Goal: Book appointment/travel/reservation

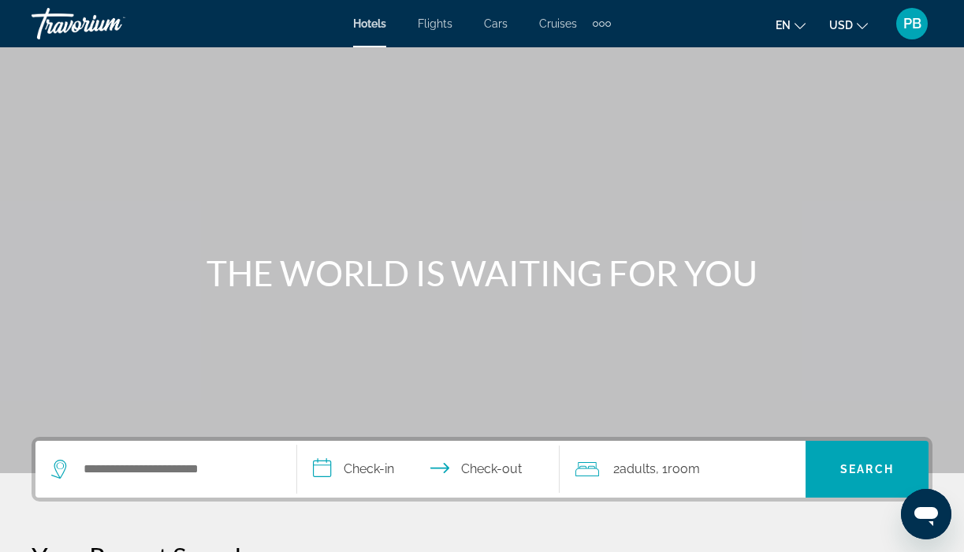
click at [130, 454] on div "Search widget" at bounding box center [165, 469] width 229 height 57
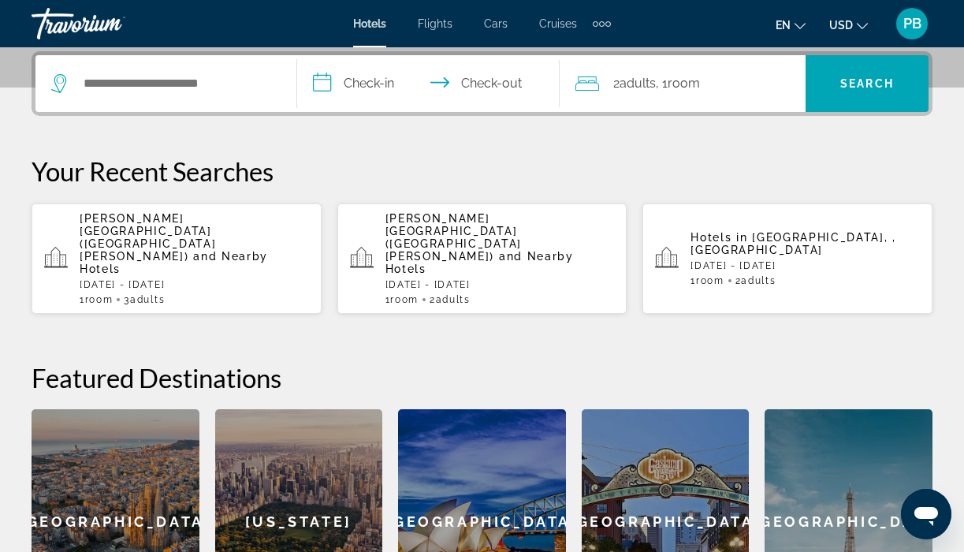
click at [151, 229] on span "[PERSON_NAME][GEOGRAPHIC_DATA] ([GEOGRAPHIC_DATA][PERSON_NAME])" at bounding box center [148, 237] width 136 height 50
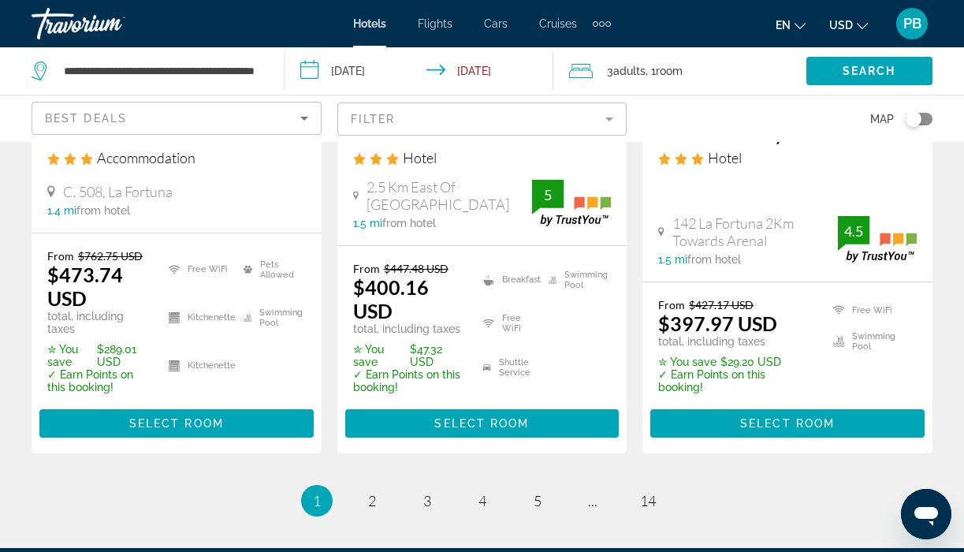
scroll to position [2409, 0]
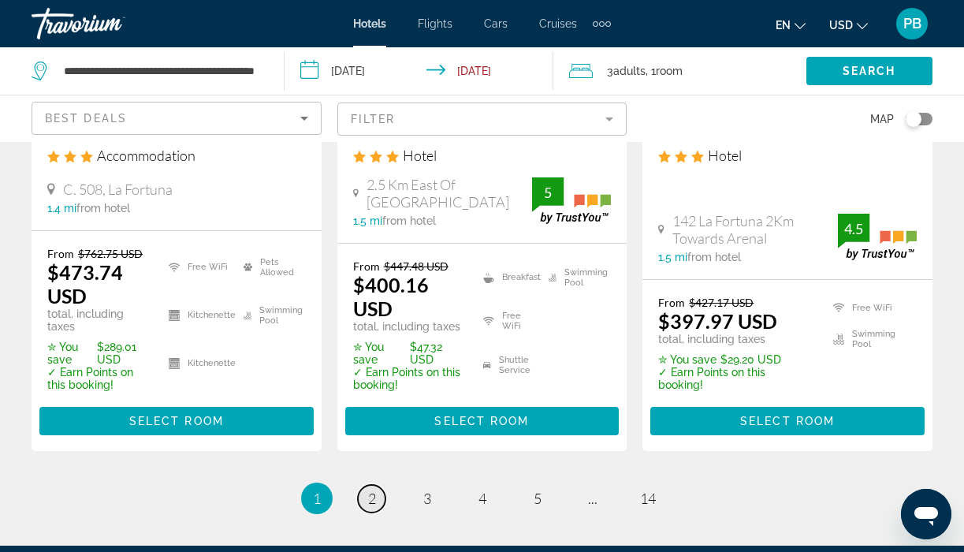
click at [366, 485] on link "page 2" at bounding box center [372, 499] width 28 height 28
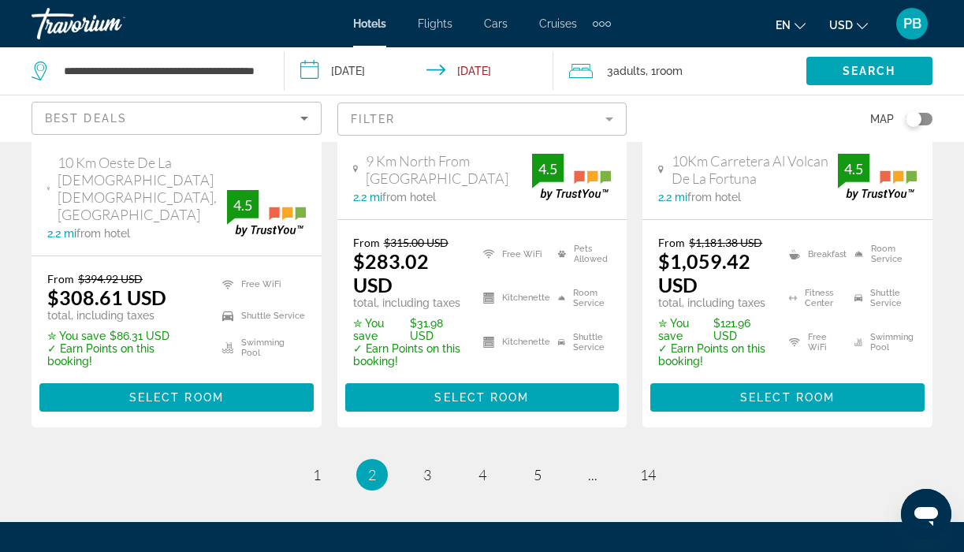
scroll to position [2359, 0]
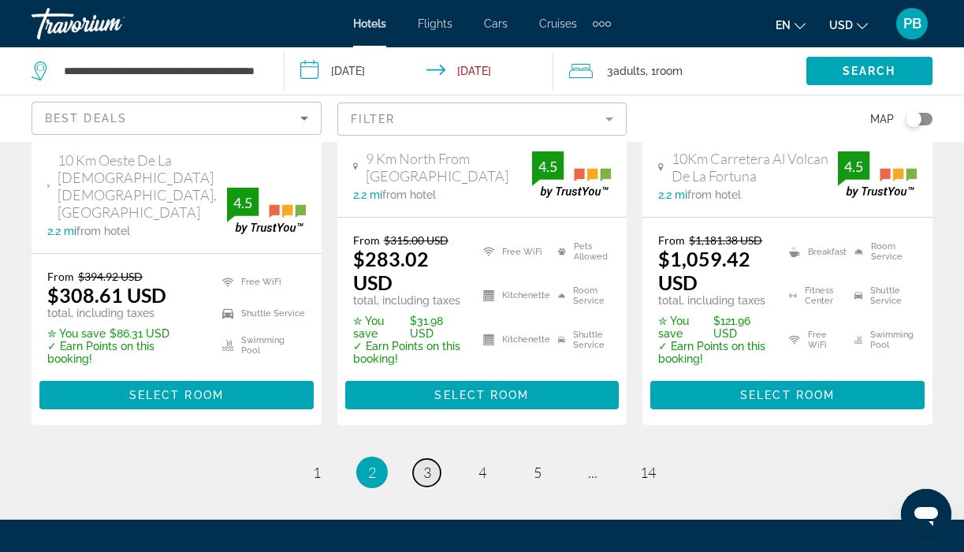
click at [427, 463] on span "3" at bounding box center [427, 471] width 8 height 17
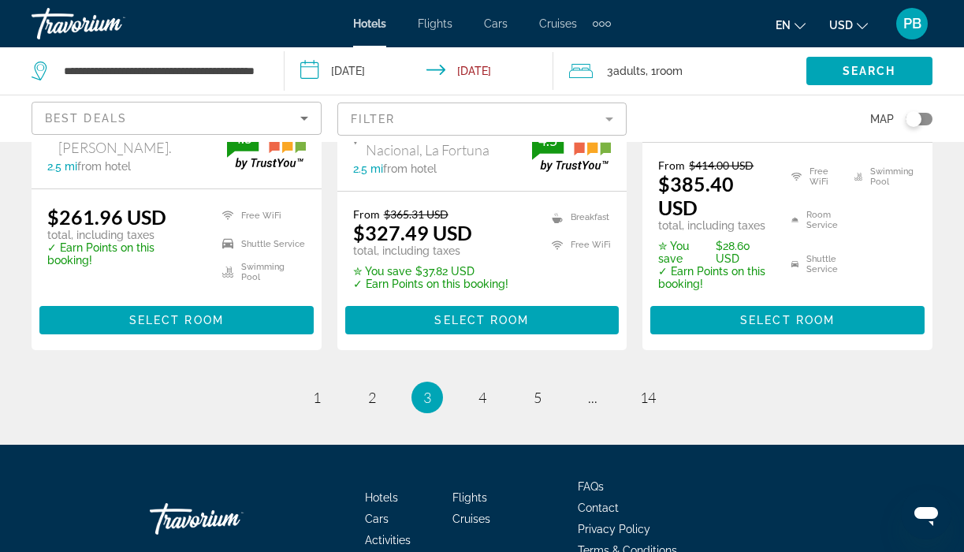
scroll to position [2391, 0]
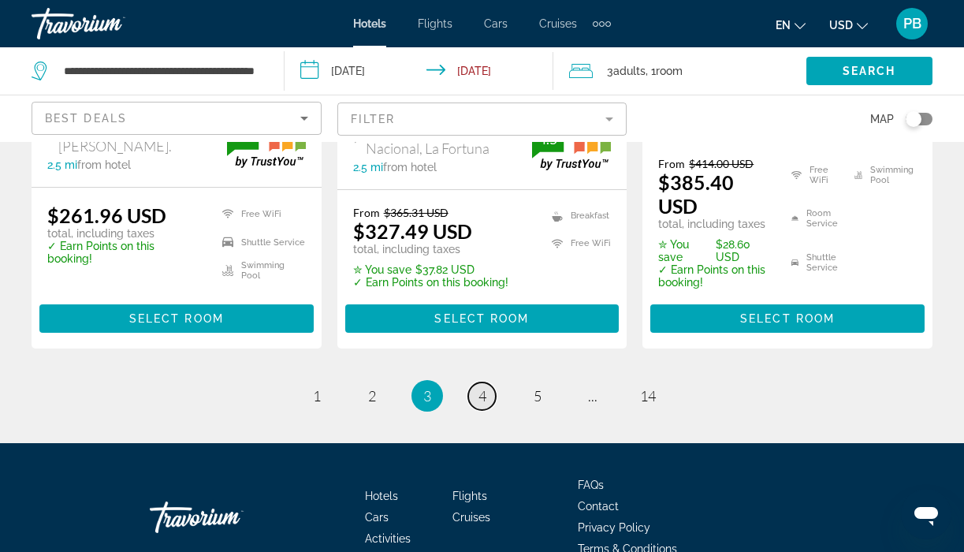
click at [484, 387] on span "4" at bounding box center [482, 395] width 8 height 17
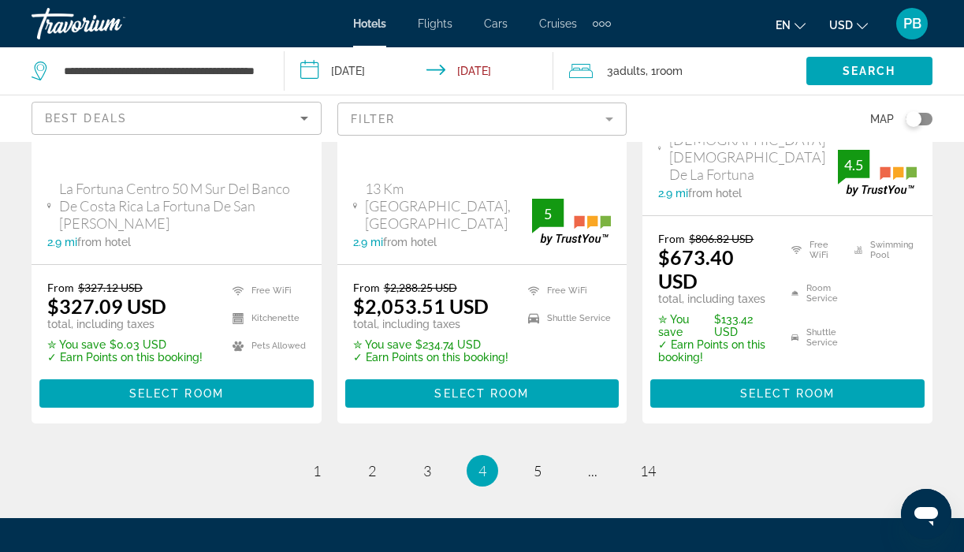
scroll to position [2373, 0]
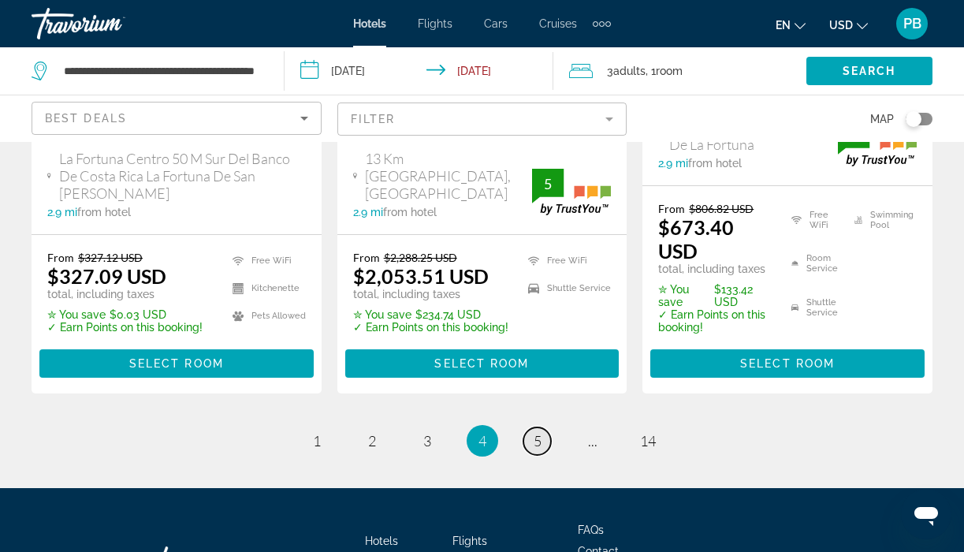
click at [533, 432] on span "5" at bounding box center [537, 440] width 8 height 17
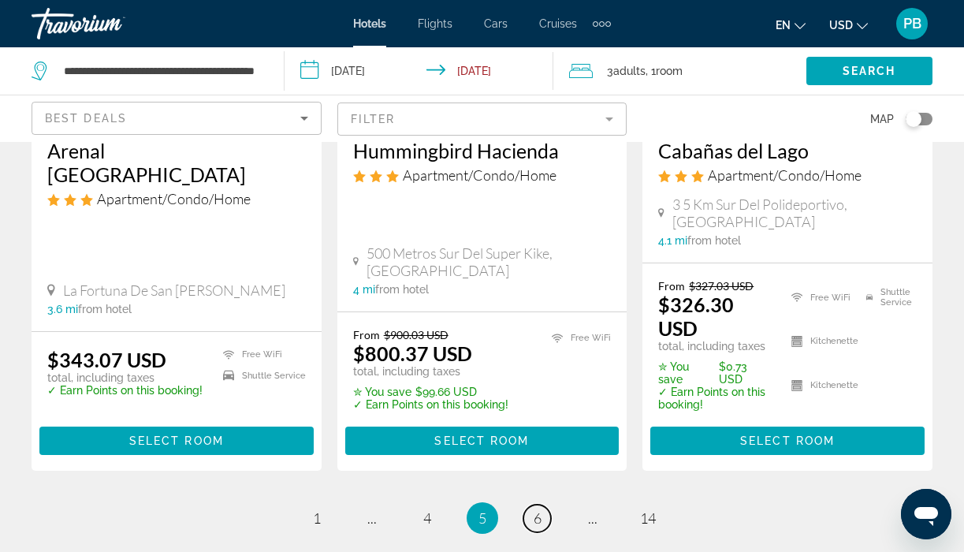
scroll to position [2324, 0]
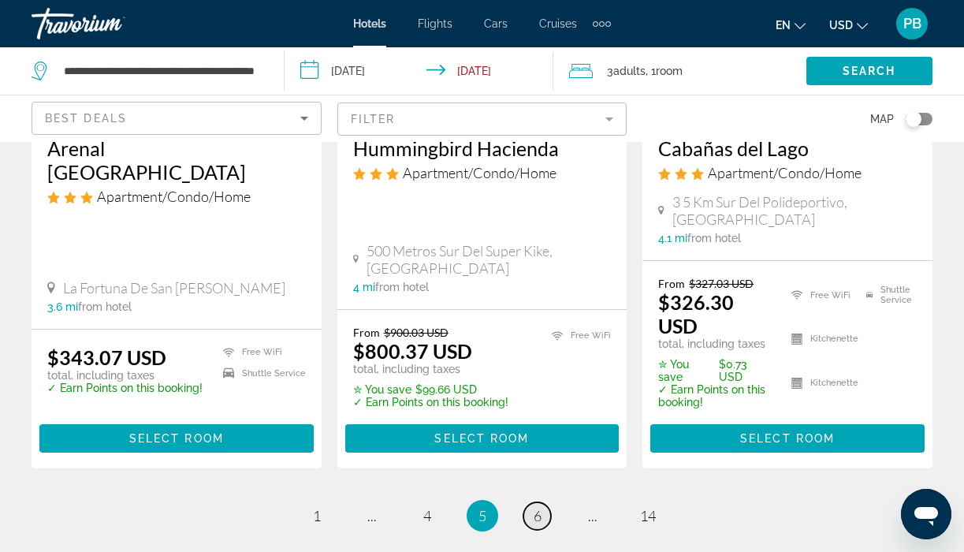
click at [530, 502] on link "page 6" at bounding box center [537, 516] width 28 height 28
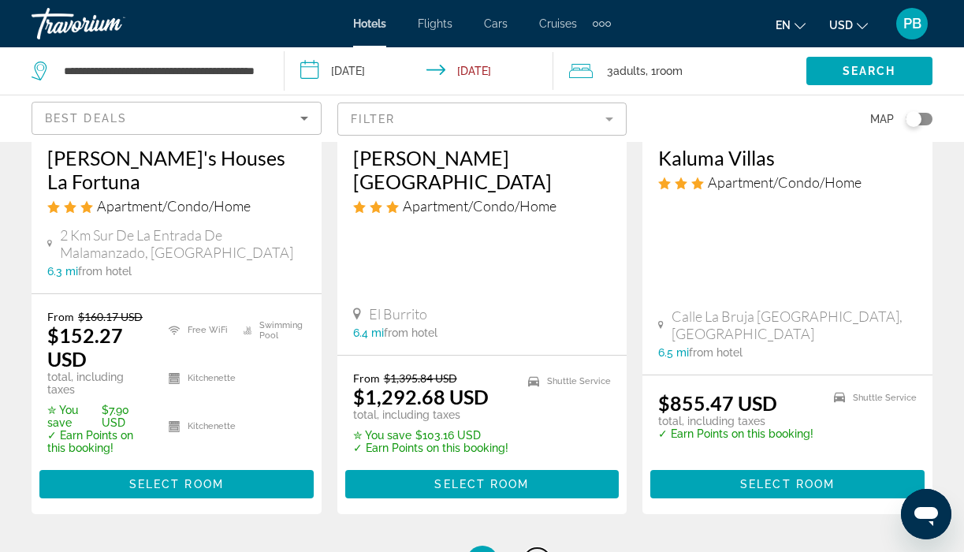
scroll to position [2362, 0]
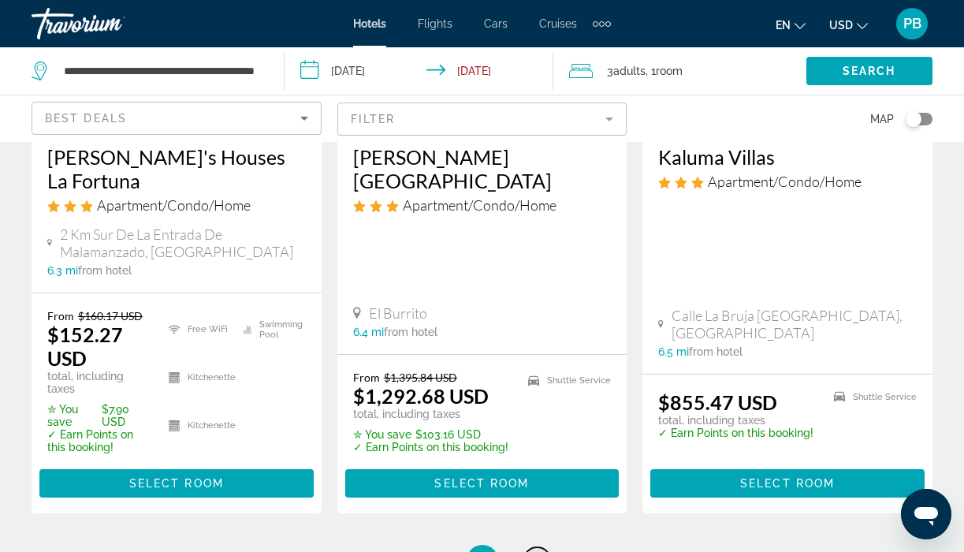
click at [535, 551] on span "7" at bounding box center [537, 560] width 8 height 17
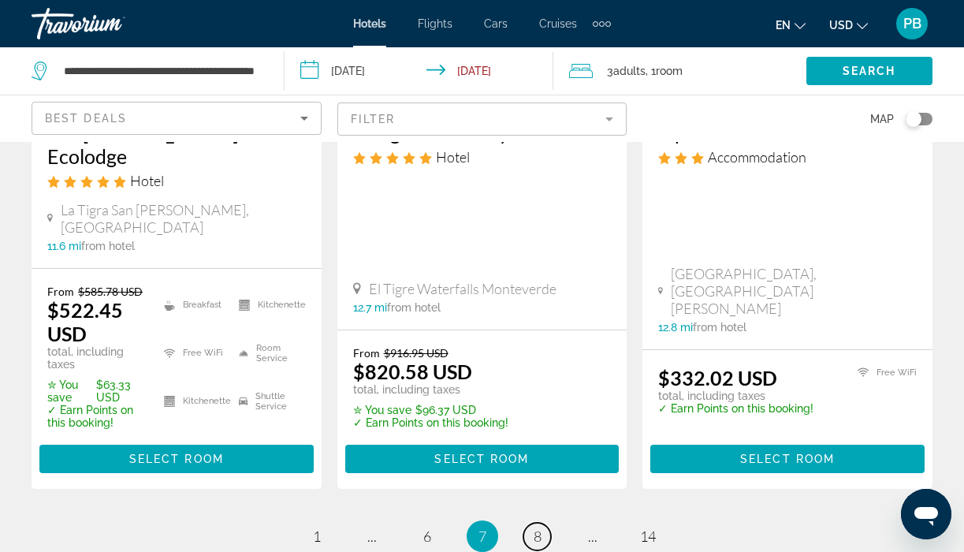
scroll to position [2413, 0]
click at [536, 527] on span "8" at bounding box center [537, 535] width 8 height 17
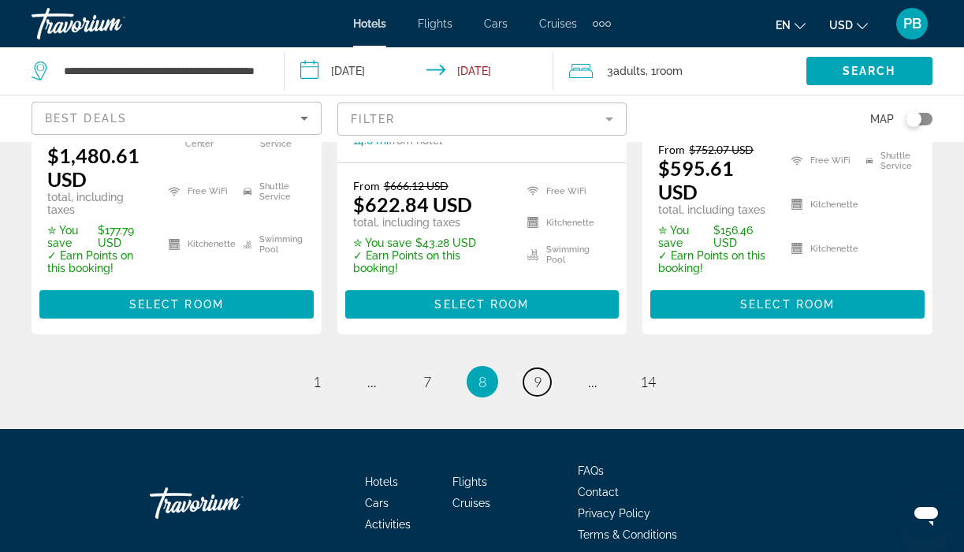
scroll to position [2471, 0]
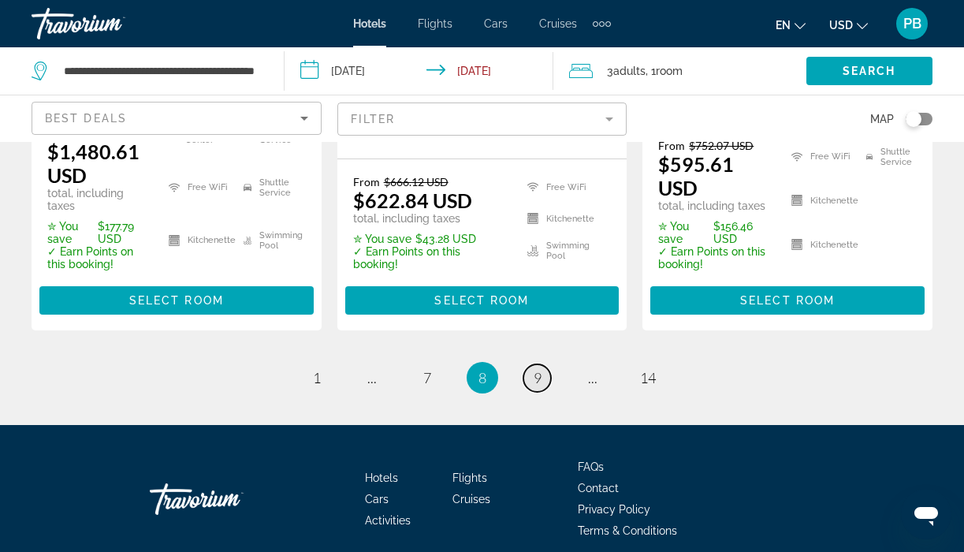
click at [533, 369] on span "9" at bounding box center [537, 377] width 8 height 17
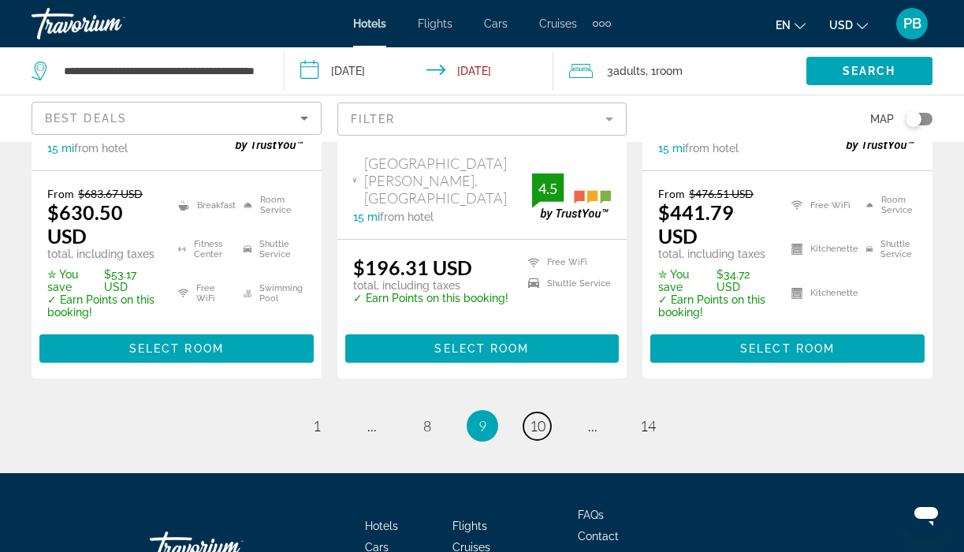
scroll to position [2370, 0]
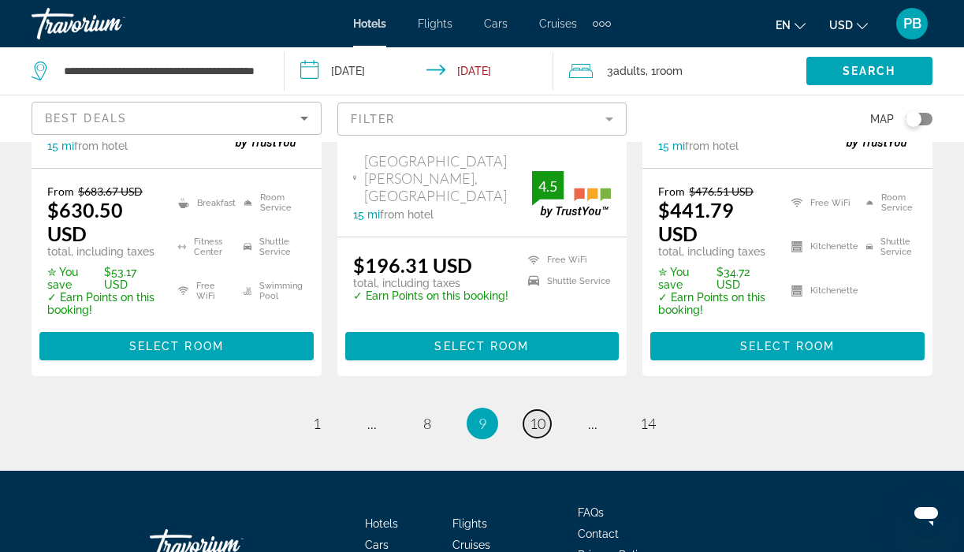
click at [540, 415] on span "10" at bounding box center [538, 423] width 16 height 17
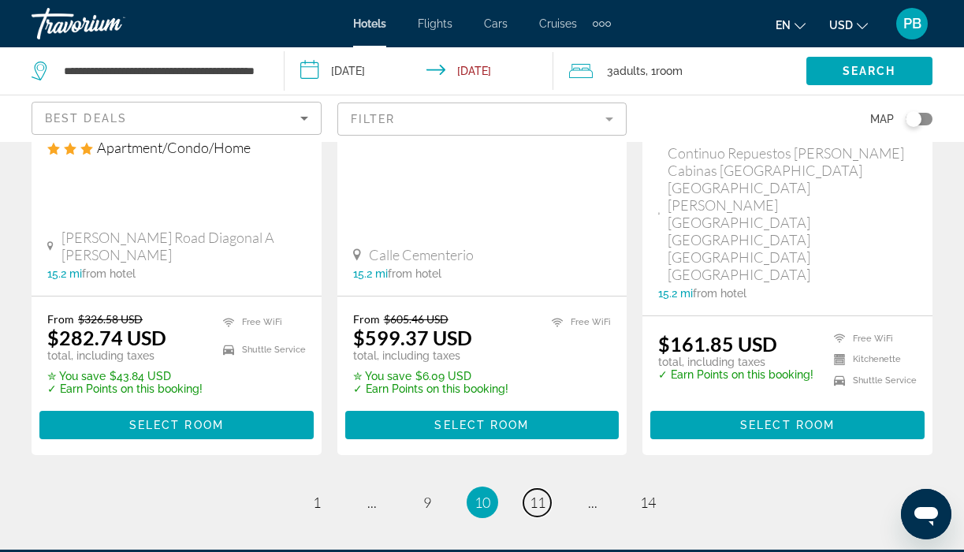
scroll to position [2421, 0]
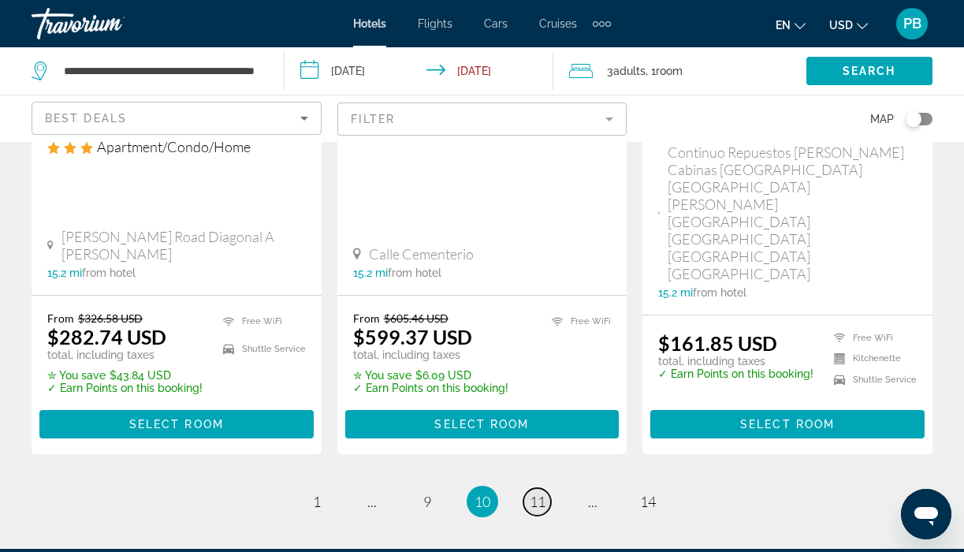
click at [536, 493] on span "11" at bounding box center [538, 501] width 16 height 17
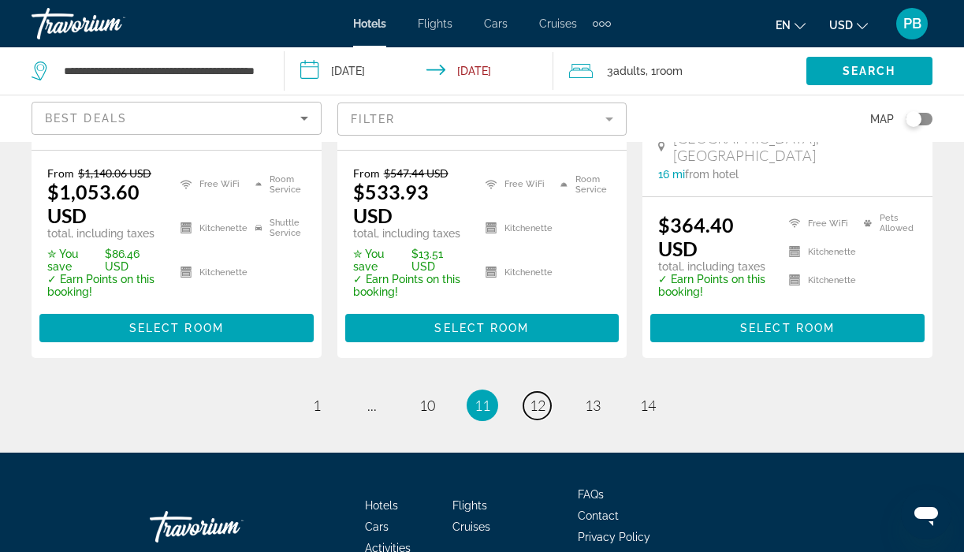
scroll to position [2477, 0]
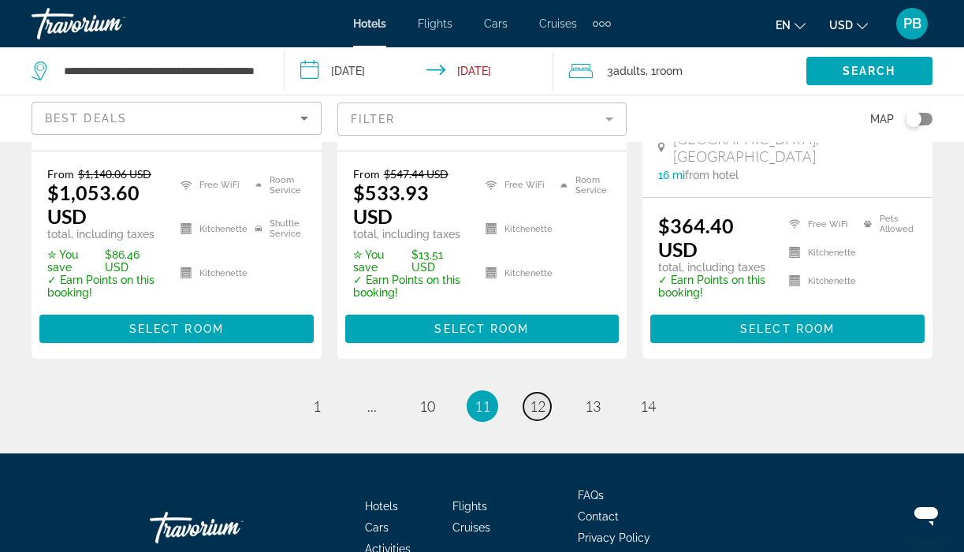
click at [530, 397] on span "12" at bounding box center [538, 405] width 16 height 17
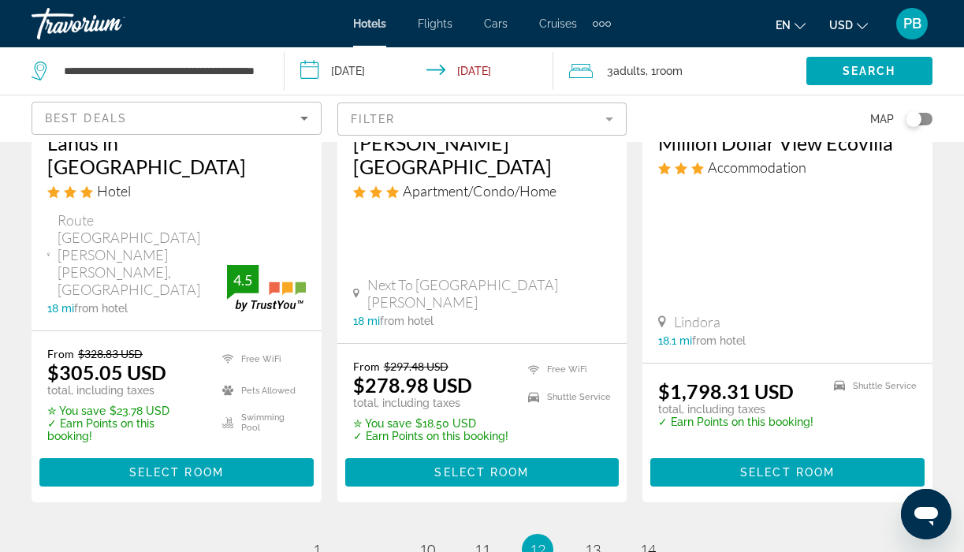
scroll to position [2487, 0]
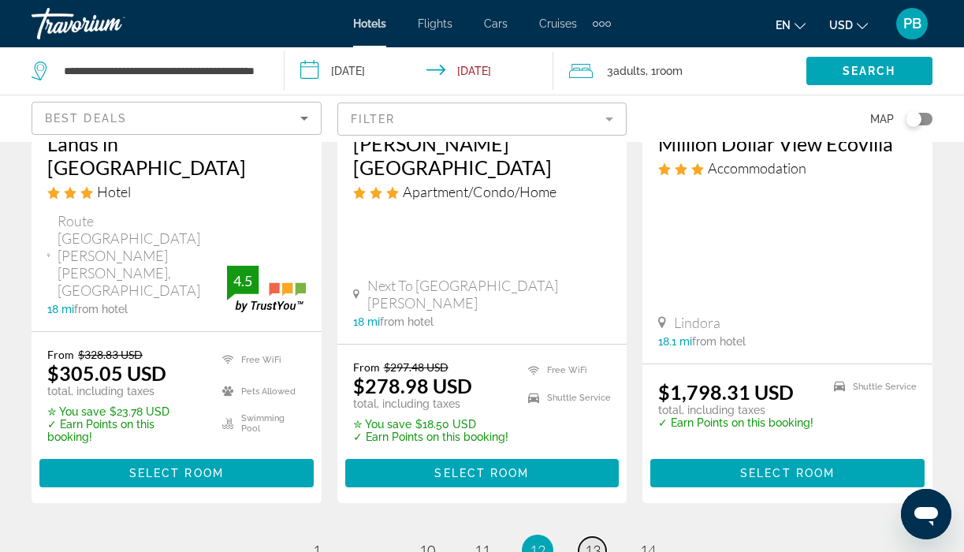
click at [594, 541] on span "13" at bounding box center [593, 549] width 16 height 17
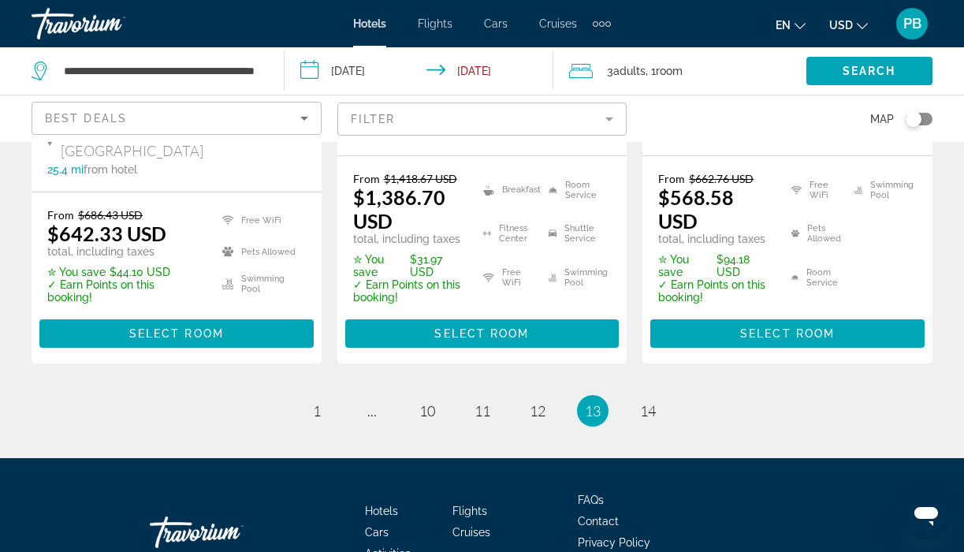
scroll to position [2492, 0]
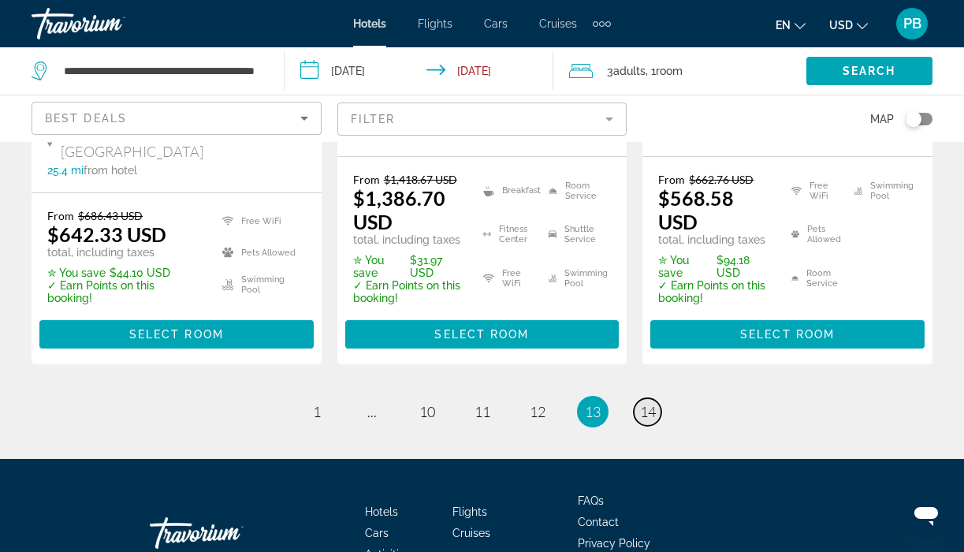
click at [649, 403] on span "14" at bounding box center [648, 411] width 16 height 17
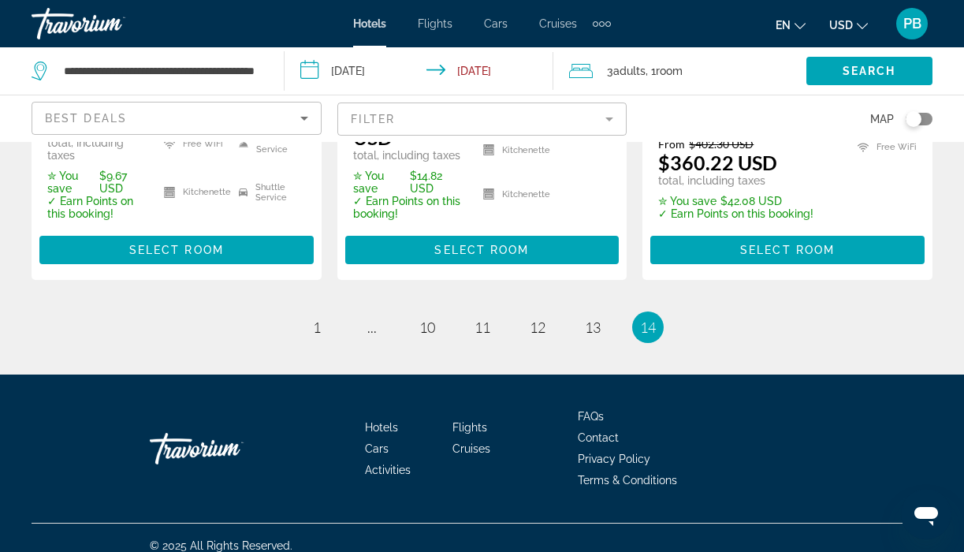
scroll to position [570, 0]
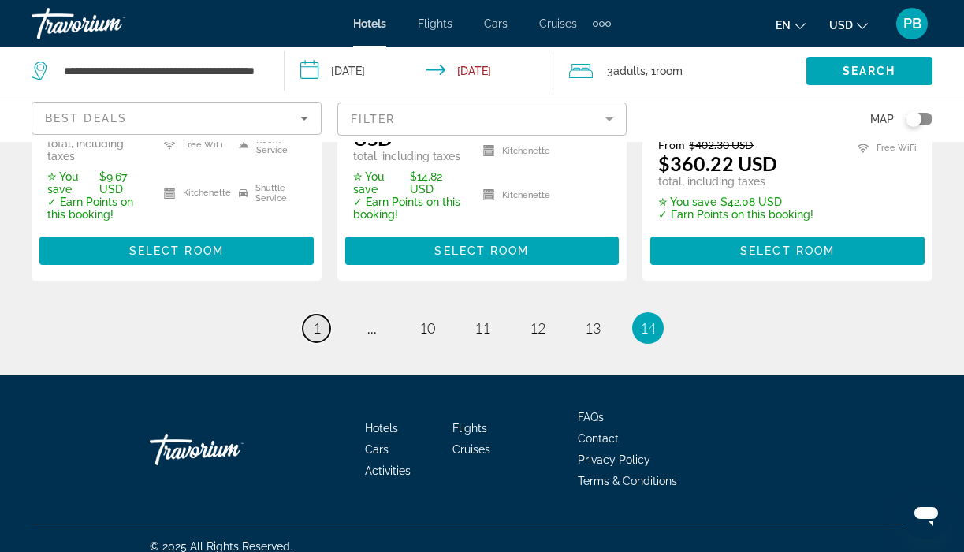
click at [315, 319] on span "1" at bounding box center [317, 327] width 8 height 17
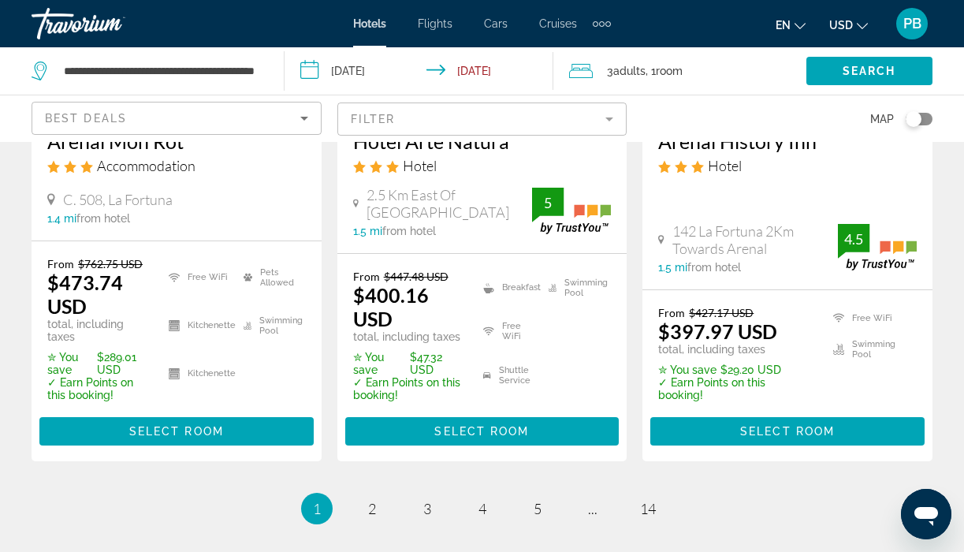
scroll to position [2402, 0]
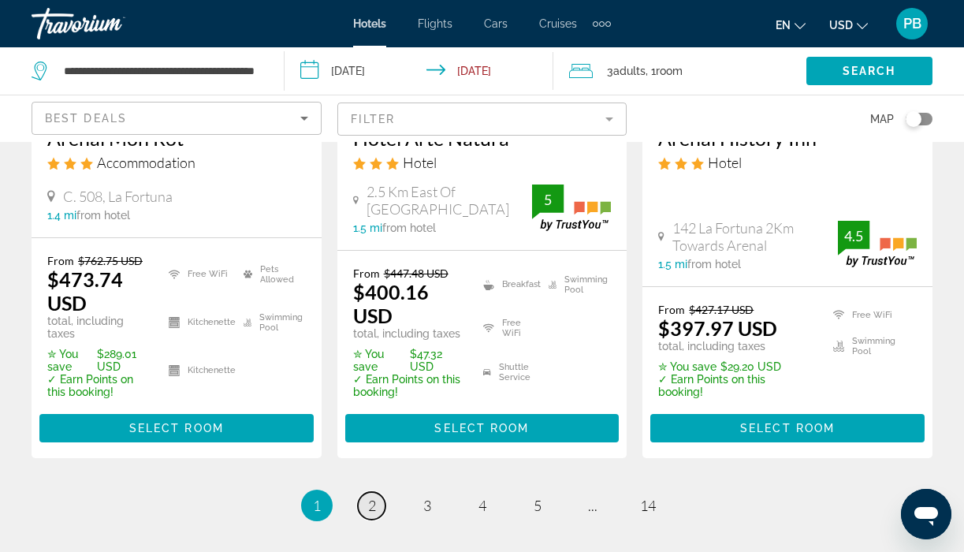
click at [371, 496] on span "2" at bounding box center [372, 504] width 8 height 17
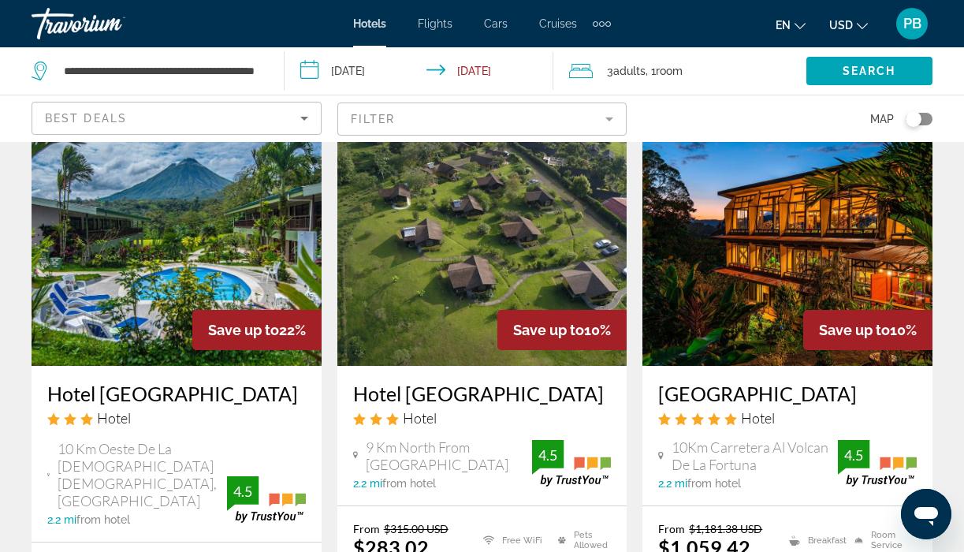
scroll to position [2073, 0]
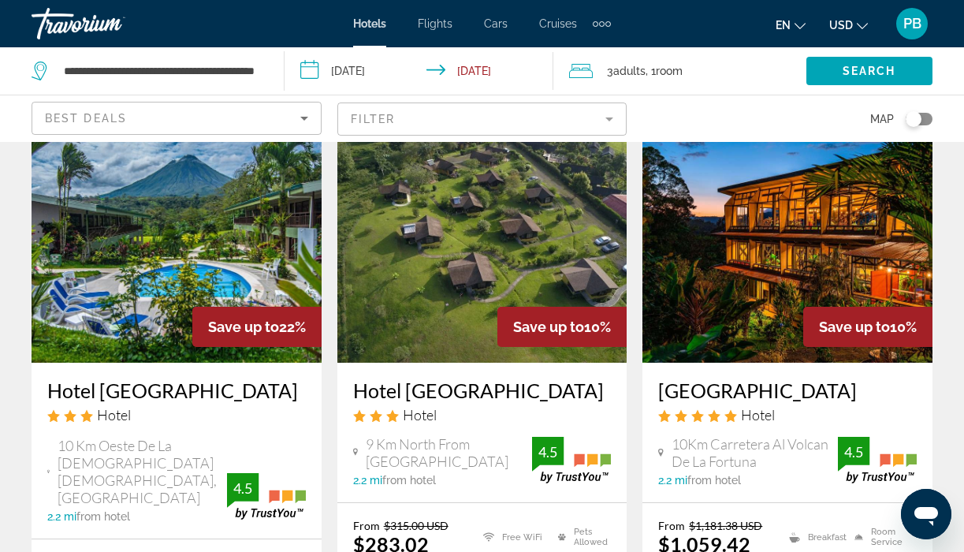
click at [714, 233] on img "Main content" at bounding box center [787, 236] width 290 height 252
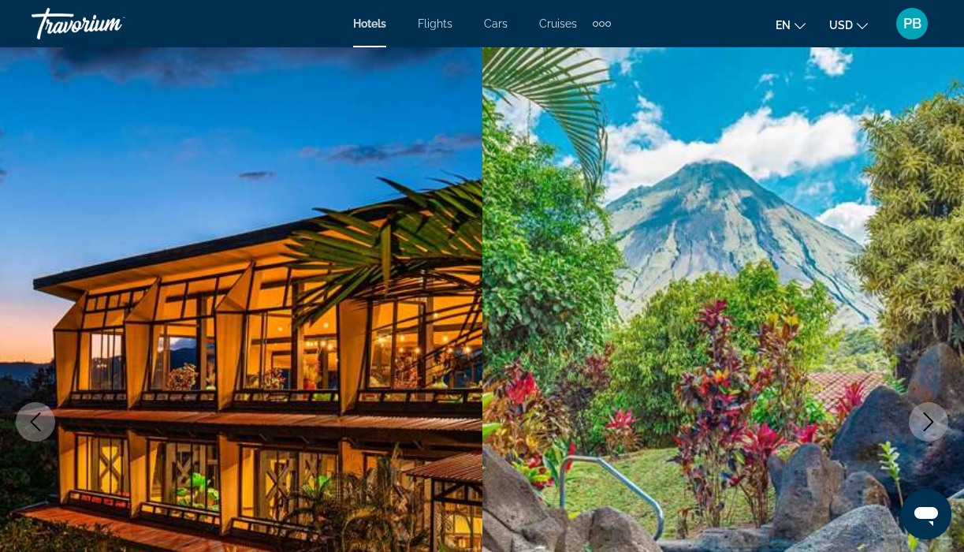
click at [919, 415] on icon "Next image" at bounding box center [928, 421] width 19 height 19
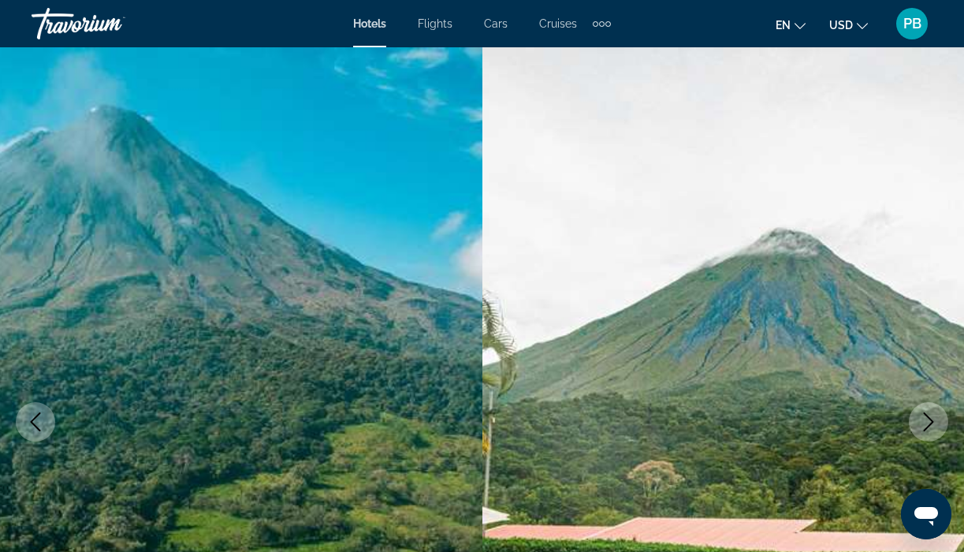
click at [919, 415] on icon "Next image" at bounding box center [928, 421] width 19 height 19
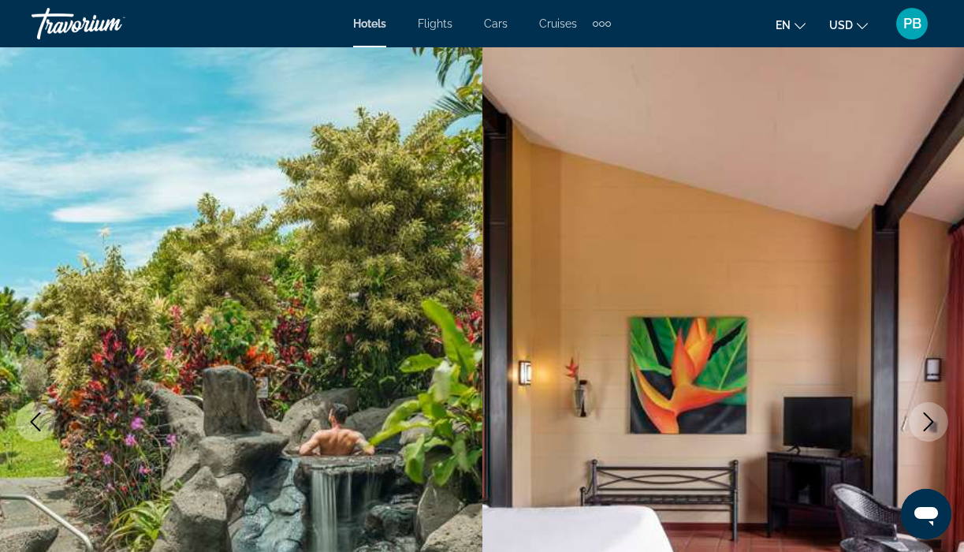
click at [919, 415] on icon "Next image" at bounding box center [928, 421] width 19 height 19
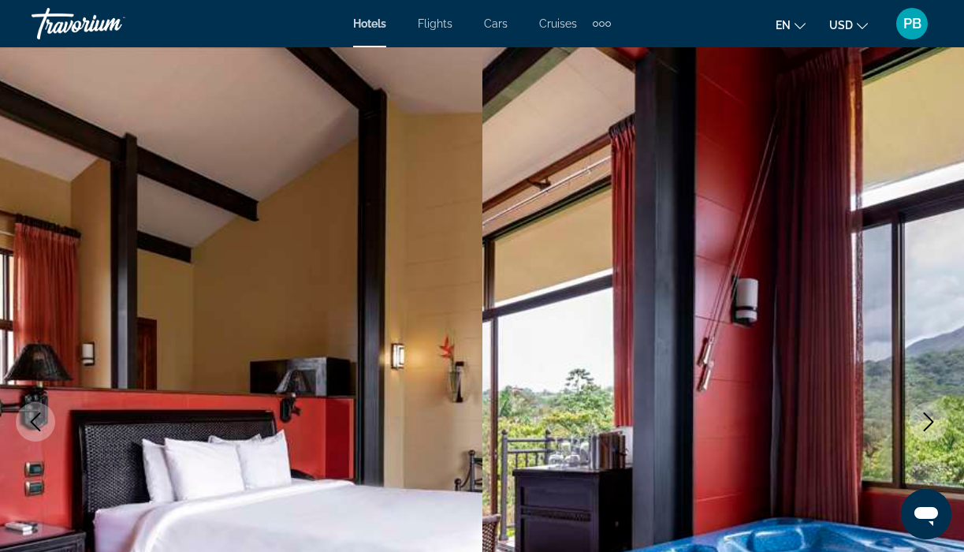
click at [919, 415] on icon "Next image" at bounding box center [928, 421] width 19 height 19
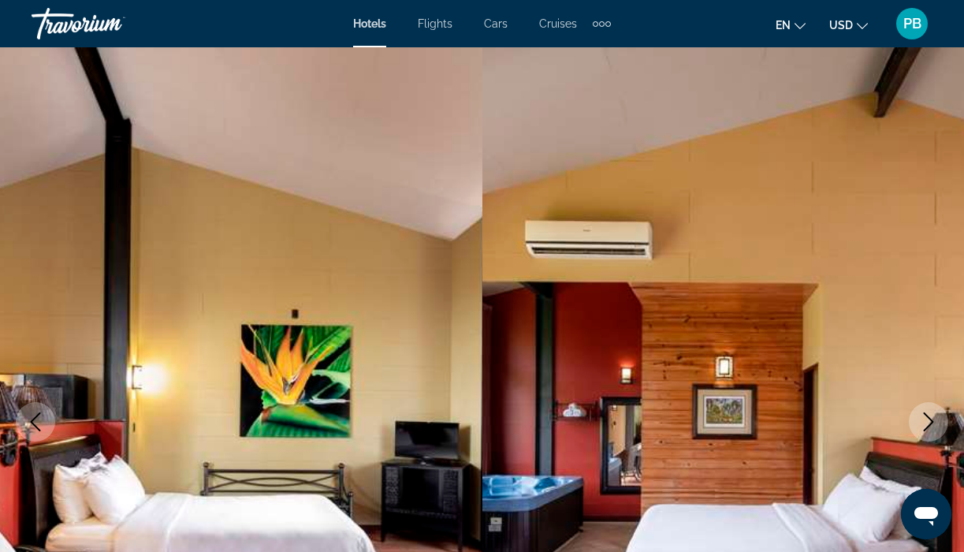
click at [919, 415] on icon "Next image" at bounding box center [928, 421] width 19 height 19
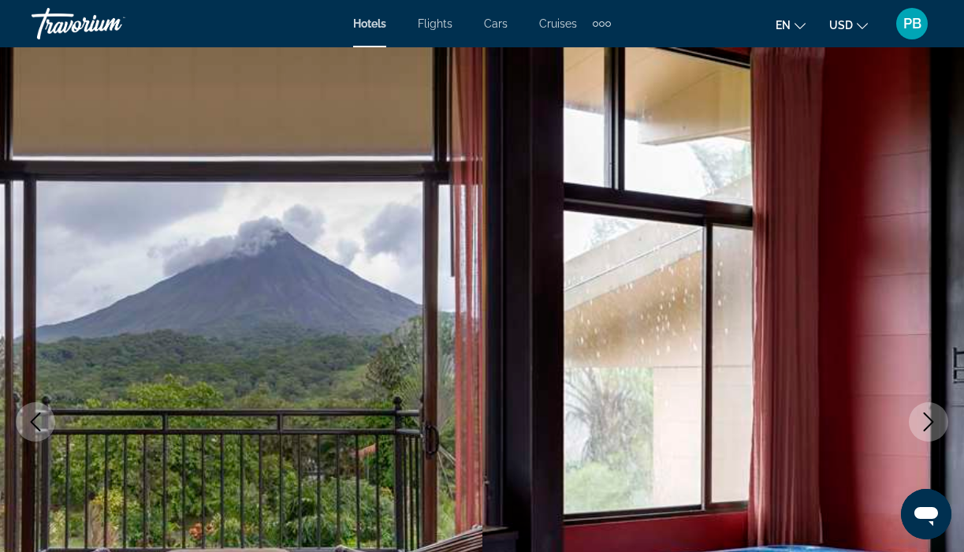
click at [919, 415] on icon "Next image" at bounding box center [928, 421] width 19 height 19
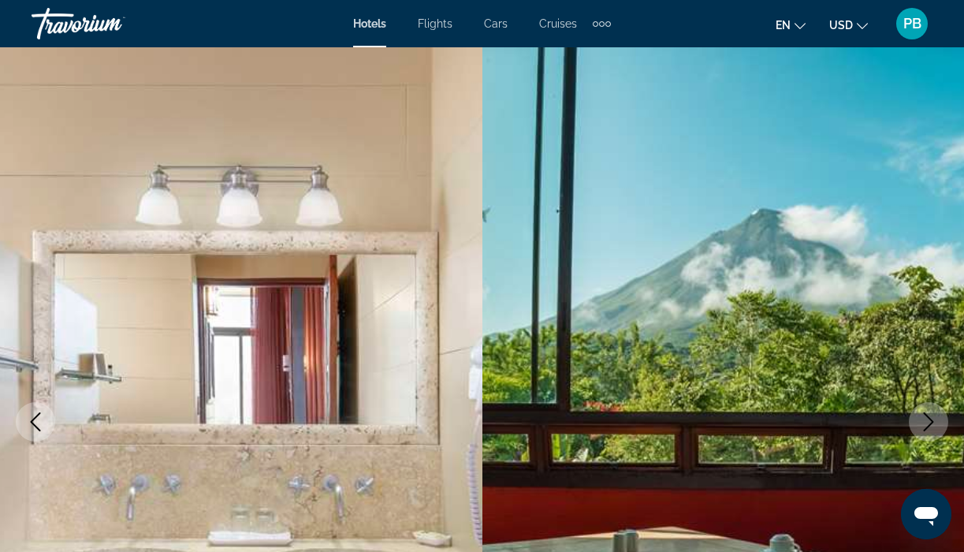
click at [919, 415] on icon "Next image" at bounding box center [928, 421] width 19 height 19
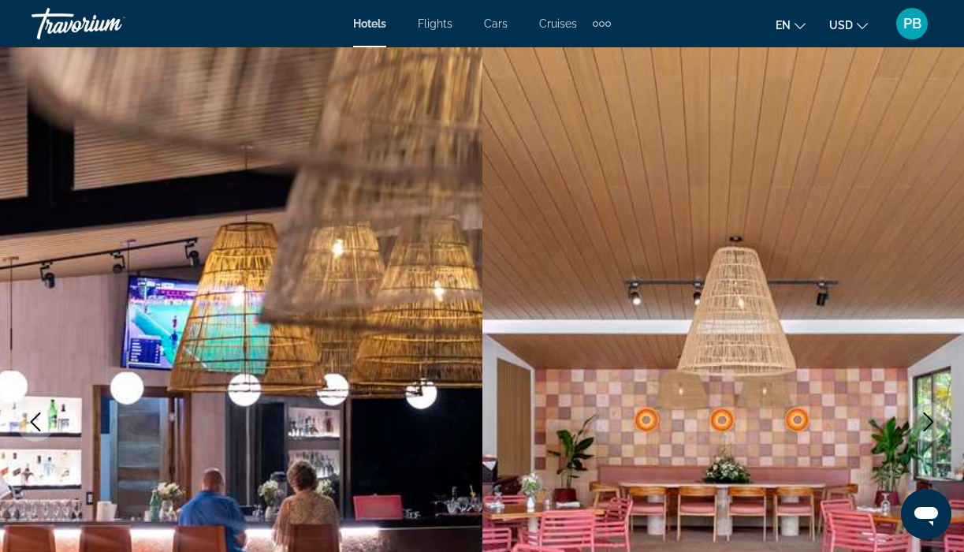
click at [919, 415] on icon "Next image" at bounding box center [928, 421] width 19 height 19
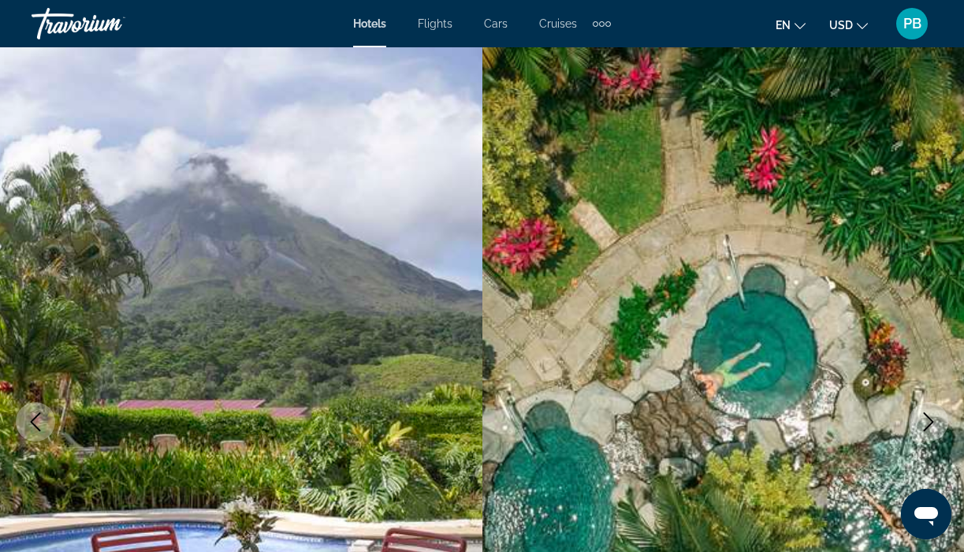
click at [919, 415] on icon "Next image" at bounding box center [928, 421] width 19 height 19
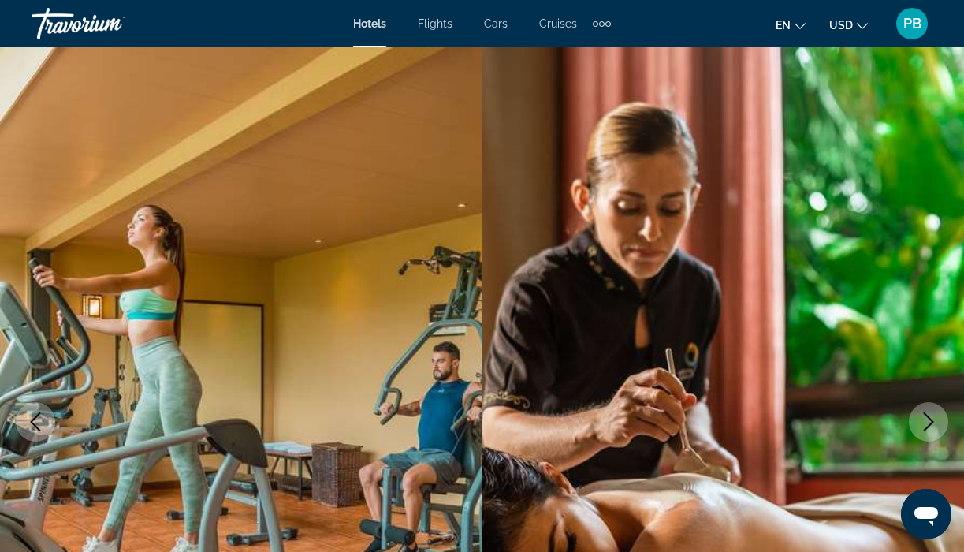
click at [919, 415] on icon "Next image" at bounding box center [928, 421] width 19 height 19
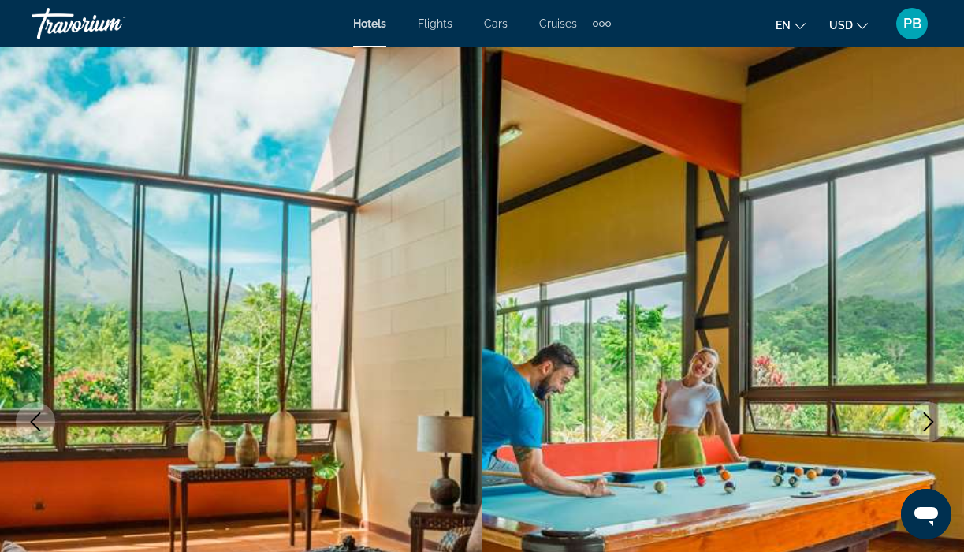
click at [919, 415] on icon "Next image" at bounding box center [928, 421] width 19 height 19
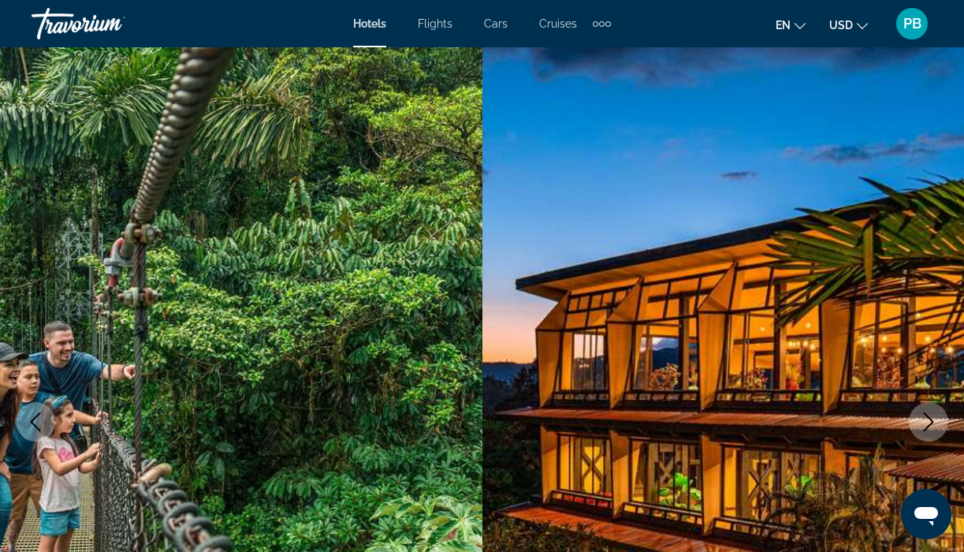
click at [919, 415] on icon "Next image" at bounding box center [928, 421] width 19 height 19
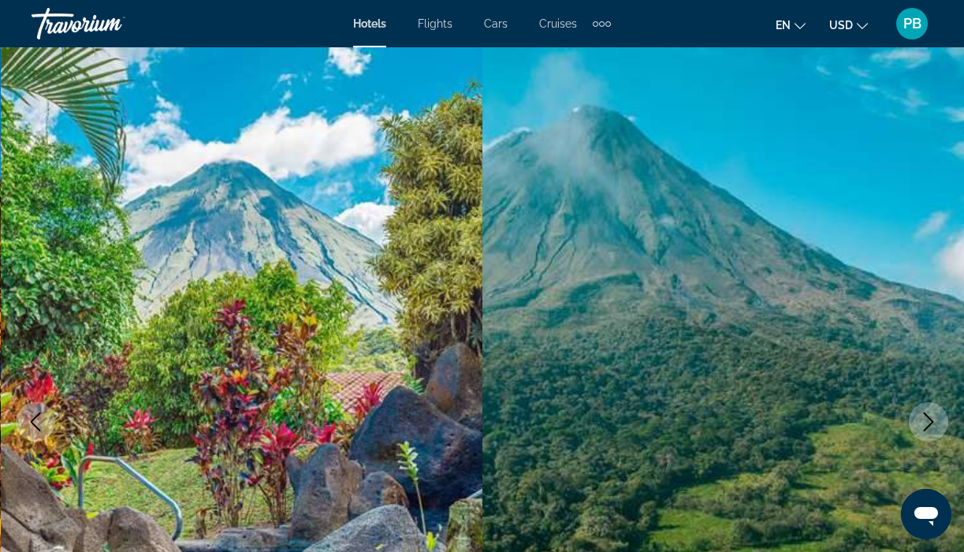
click at [919, 415] on icon "Next image" at bounding box center [928, 421] width 19 height 19
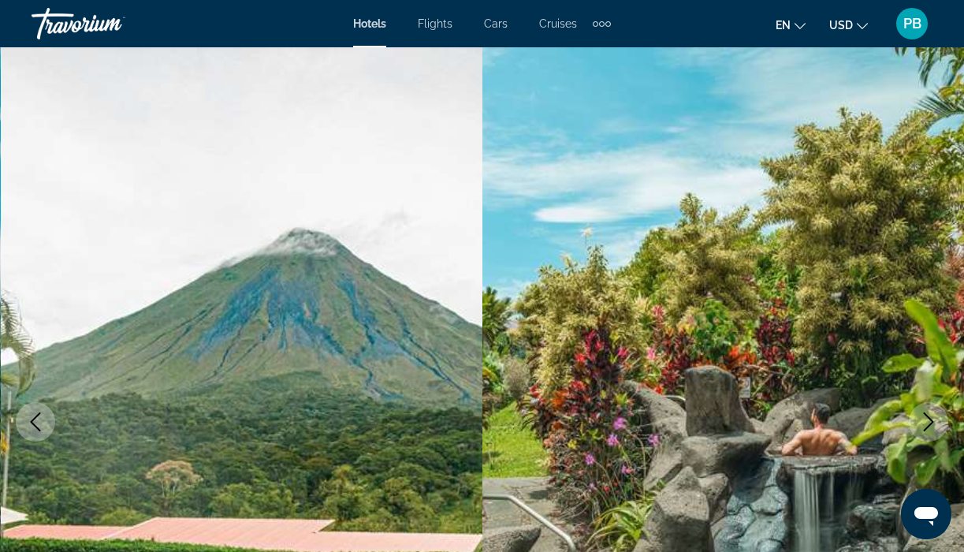
click at [919, 415] on icon "Next image" at bounding box center [928, 421] width 19 height 19
